Goal: Task Accomplishment & Management: Manage account settings

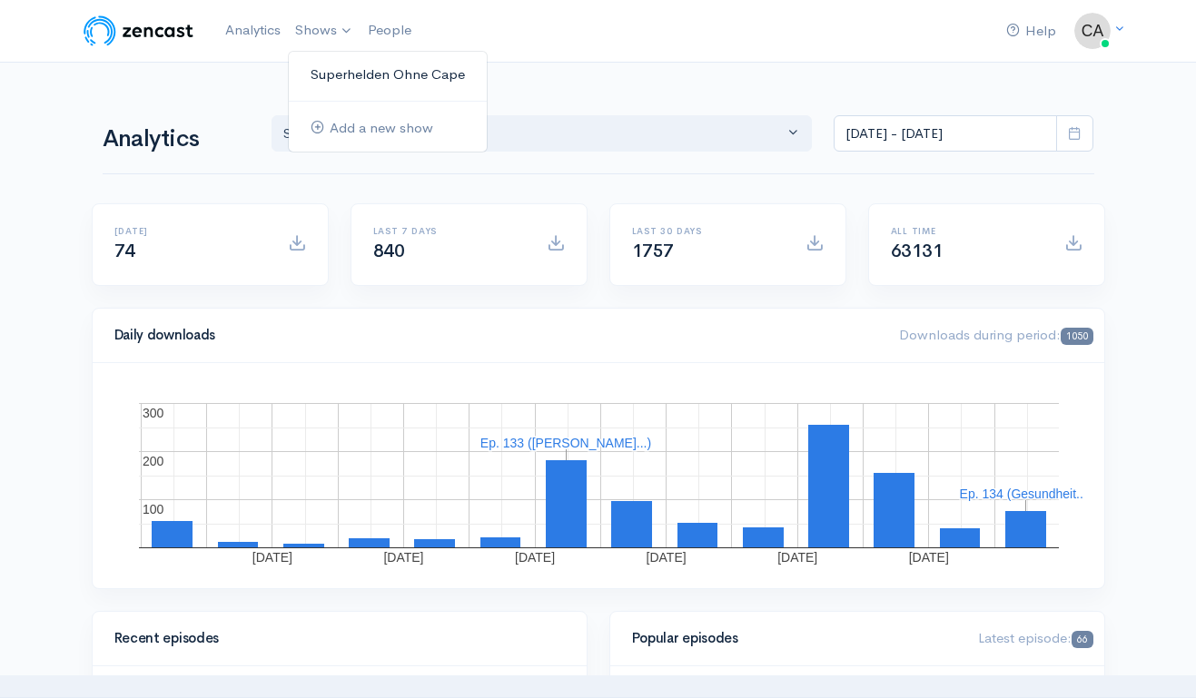
click at [340, 78] on link "Superhelden Ohne Cape" at bounding box center [388, 75] width 198 height 32
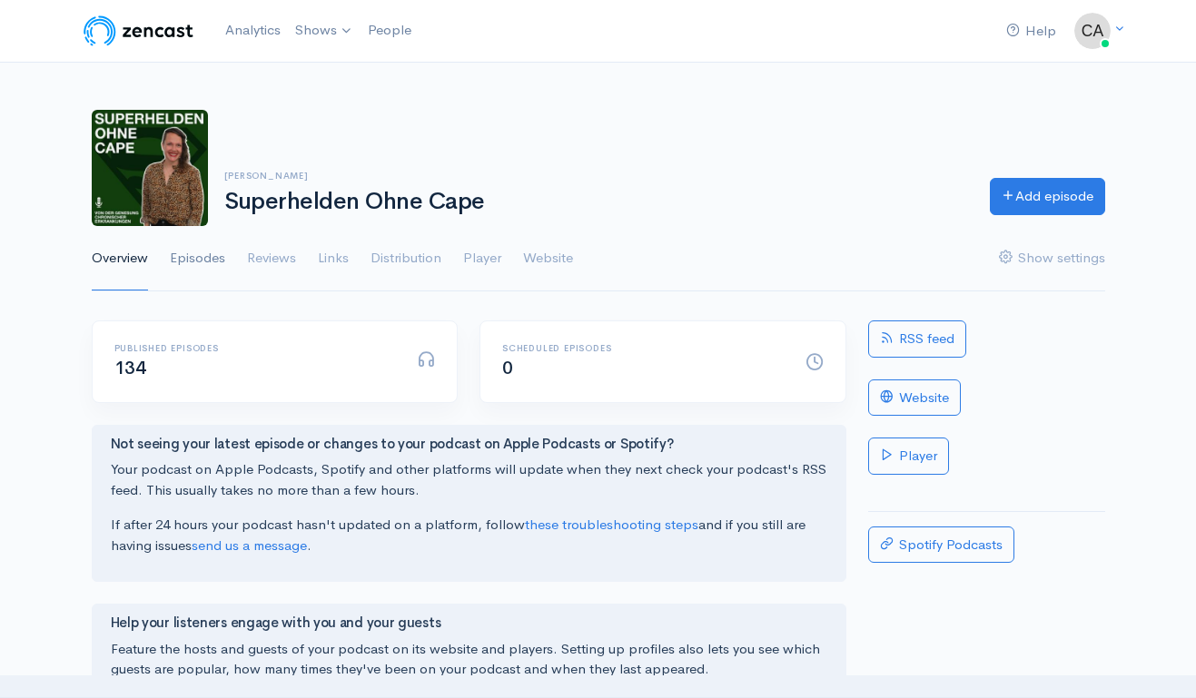
click at [193, 256] on link "Episodes" at bounding box center [197, 258] width 55 height 65
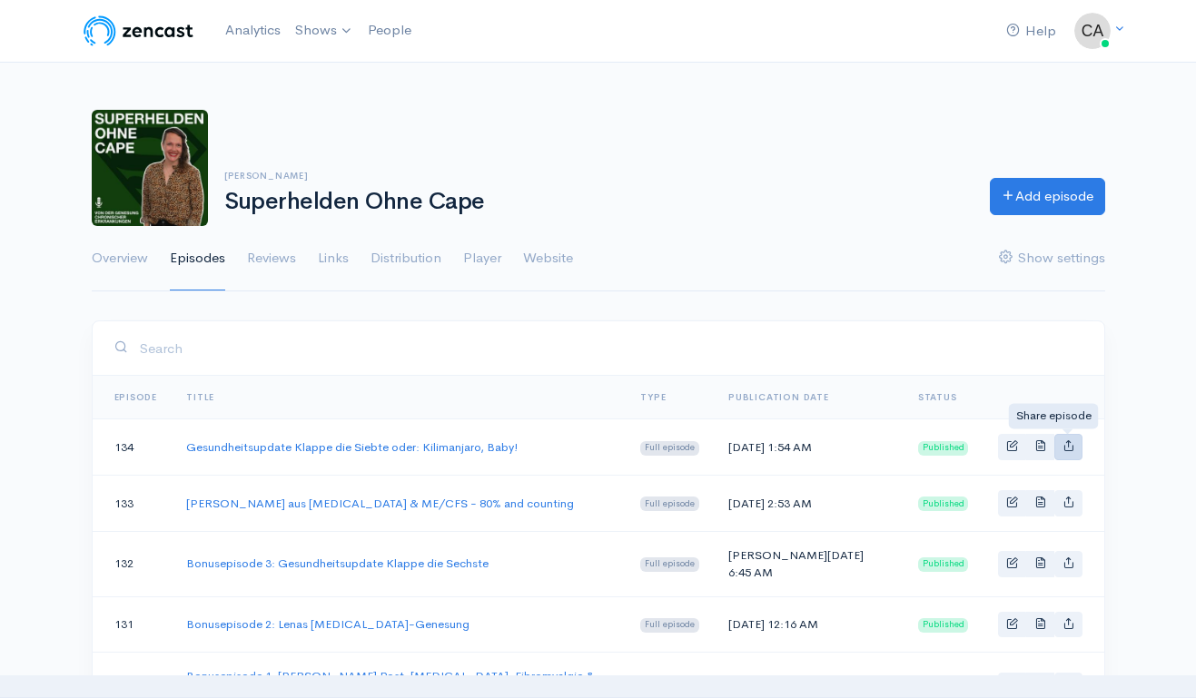
click at [1071, 453] on link "Basic example" at bounding box center [1068, 447] width 28 height 26
type input "[URL][DOMAIN_NAME]"
type input "<iframe src='[URL][DOMAIN_NAME]' width='100%' height='190' frameborder='0' scro…"
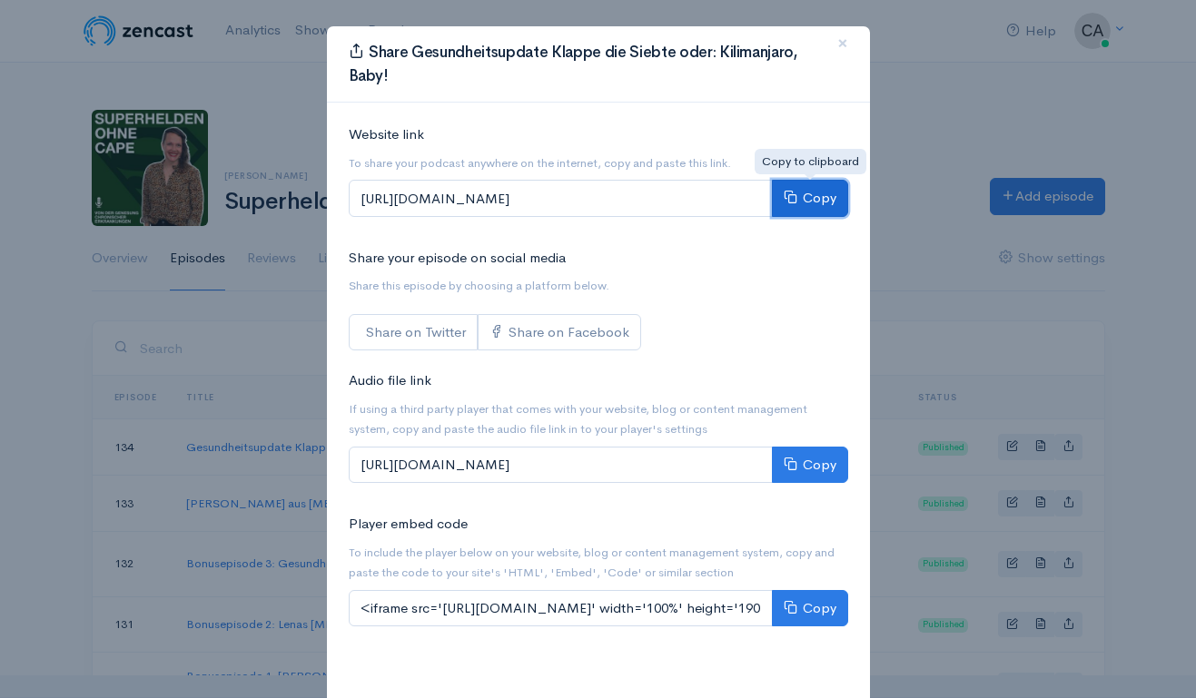
click at [825, 212] on button "Copy" at bounding box center [810, 198] width 76 height 37
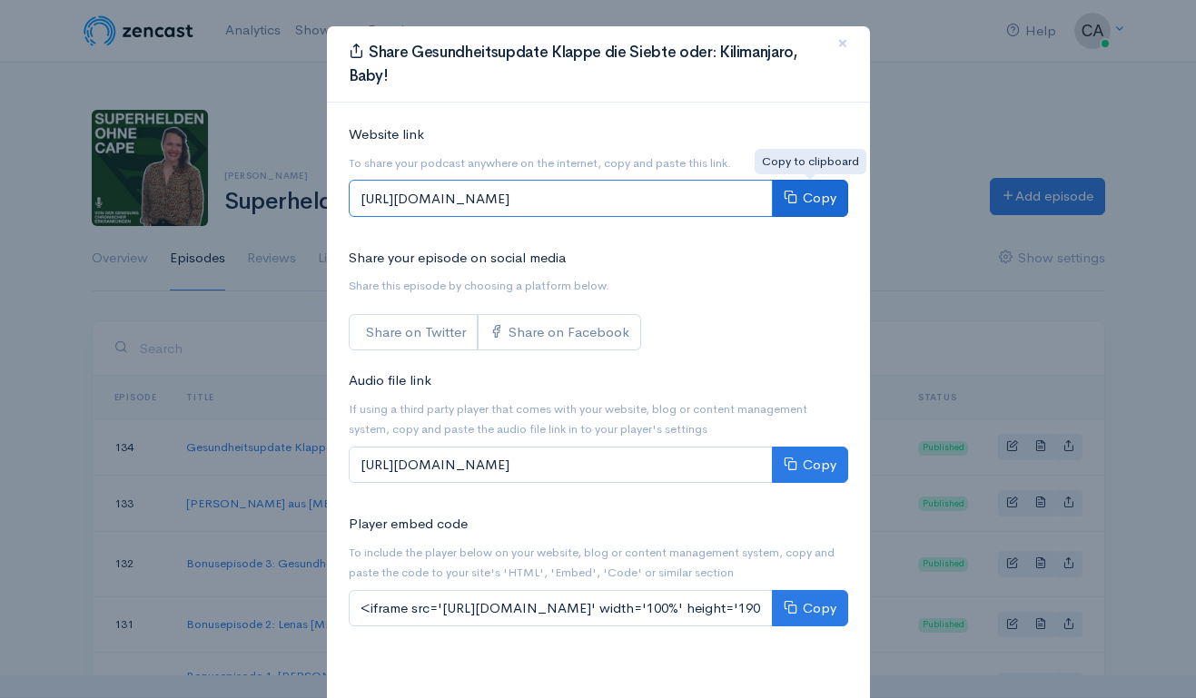
scroll to position [0, 359]
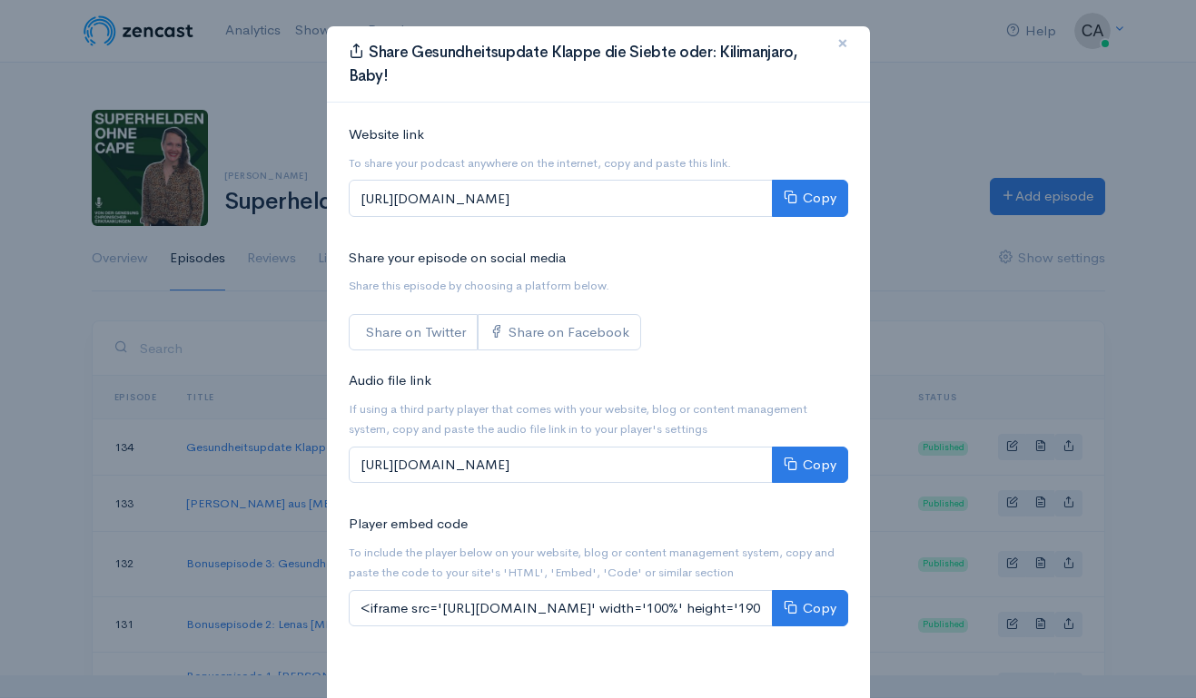
click at [835, 41] on button "×" at bounding box center [842, 44] width 54 height 50
